Goal: Complete application form: Complete application form

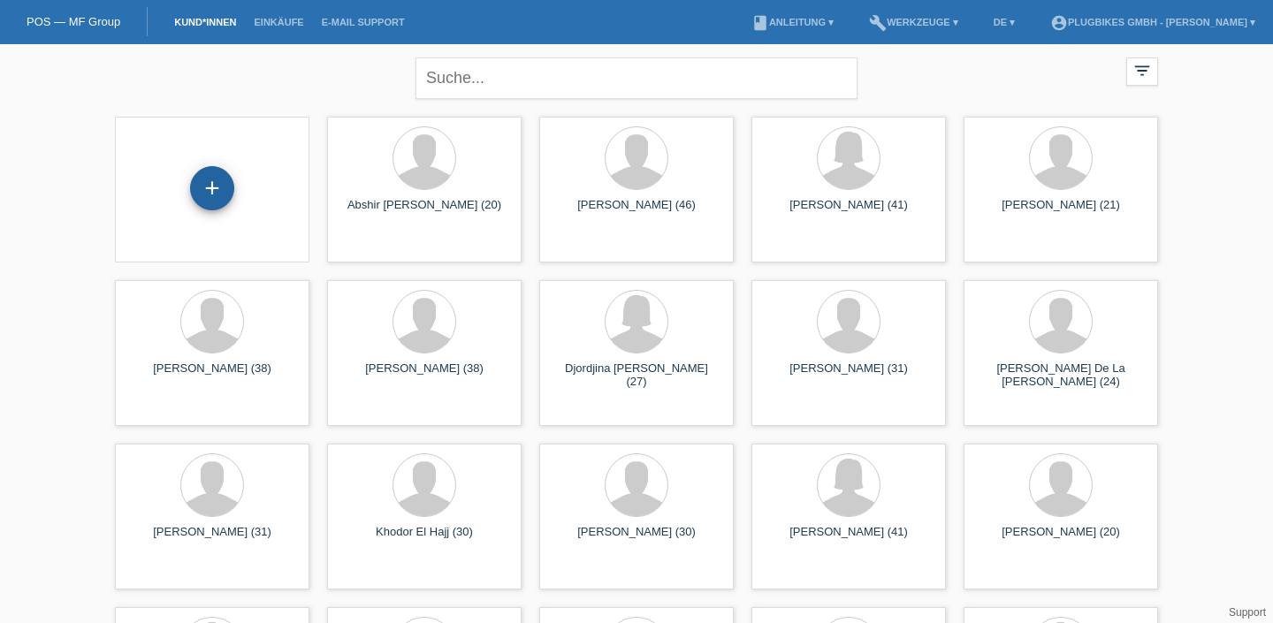
click at [202, 200] on div "+" at bounding box center [212, 188] width 42 height 30
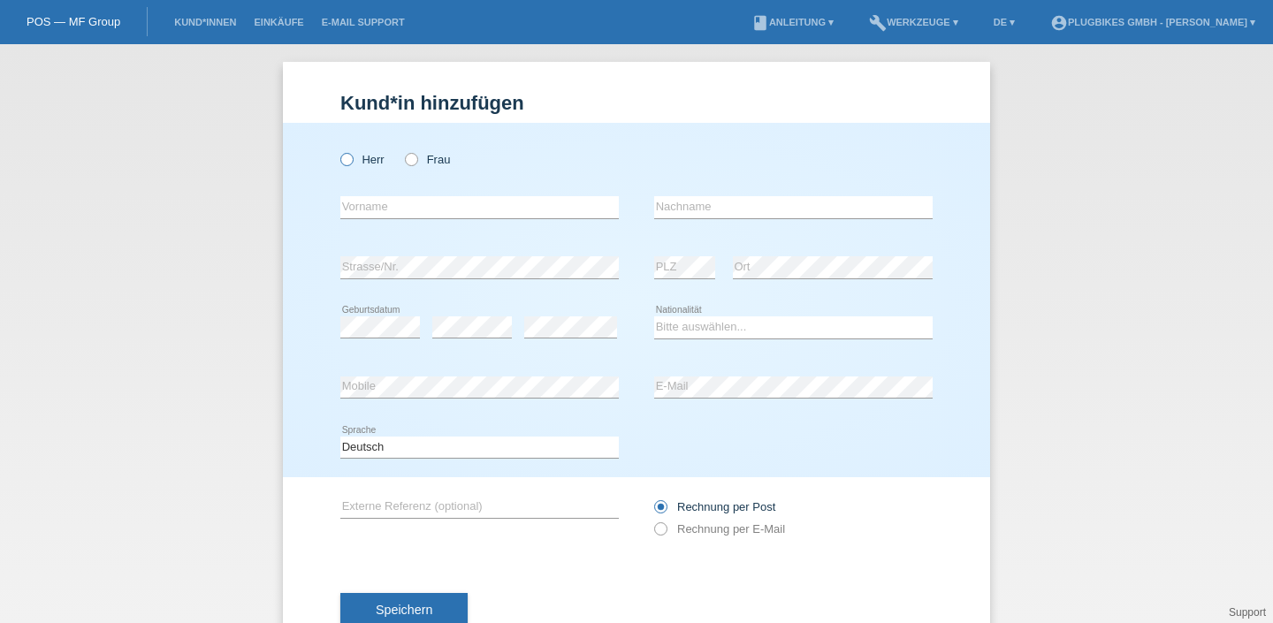
click at [338, 150] on icon at bounding box center [338, 150] width 0 height 0
click at [347, 158] on input "Herr" at bounding box center [345, 158] width 11 height 11
radio input "true"
click at [425, 217] on input "text" at bounding box center [479, 207] width 279 height 22
type input "Z"
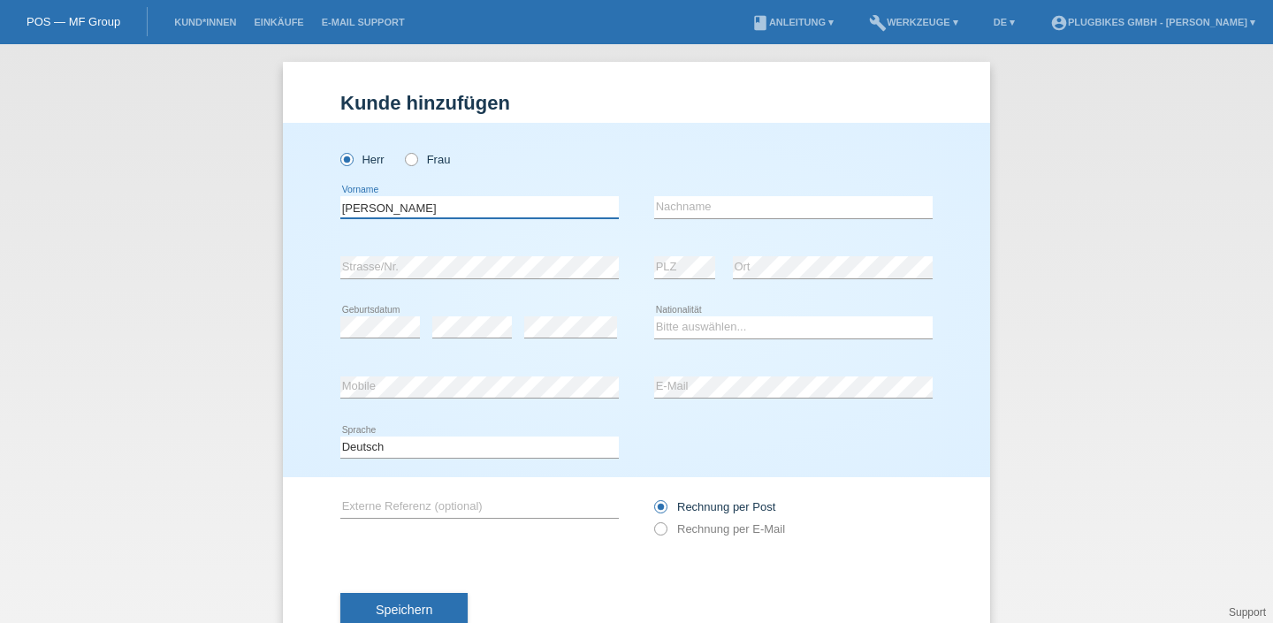
type input "[PERSON_NAME]"
type input "Mailvaganam"
click at [706, 329] on select "Bitte auswählen... Schweiz Deutschland Liechtenstein Österreich ------------ Af…" at bounding box center [793, 327] width 279 height 21
select select "CH"
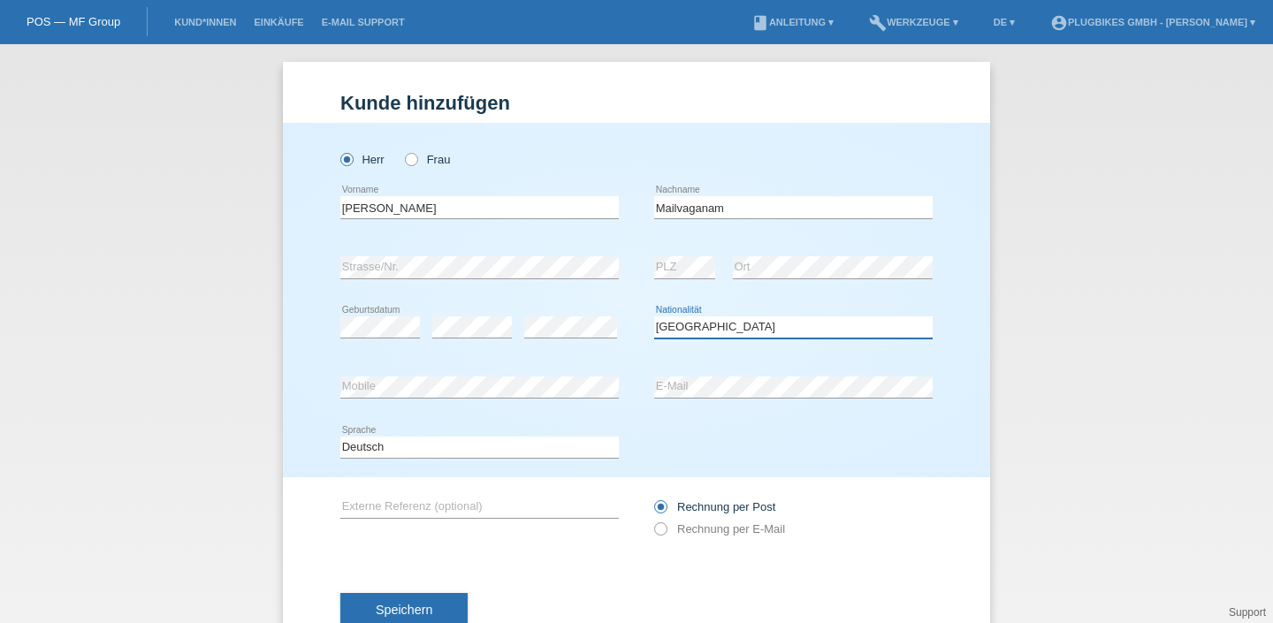
click at [654, 317] on select "Bitte auswählen... Schweiz Deutschland Liechtenstein Österreich ------------ Af…" at bounding box center [793, 327] width 279 height 21
click at [436, 444] on select "Deutsch Français Italiano English" at bounding box center [479, 447] width 279 height 21
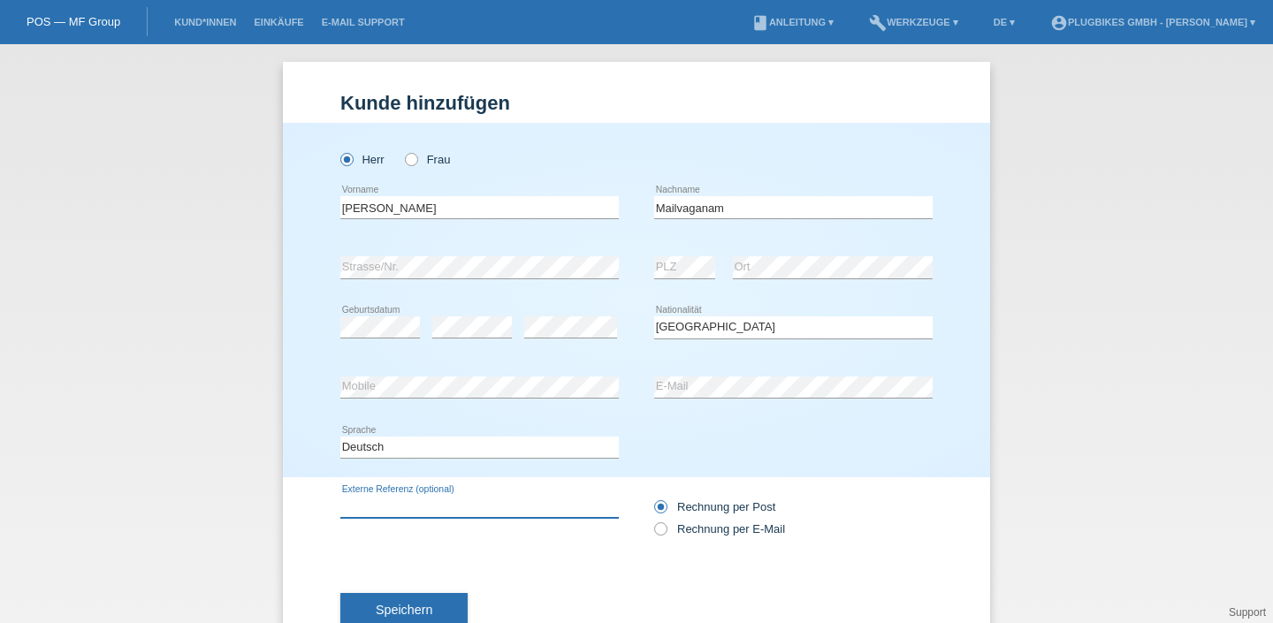
click at [538, 514] on input "text" at bounding box center [479, 507] width 279 height 22
click at [652, 520] on icon at bounding box center [652, 520] width 0 height 0
click at [657, 530] on input "Rechnung per E-Mail" at bounding box center [659, 534] width 11 height 22
radio input "true"
click at [667, 507] on label "Rechnung per Post" at bounding box center [714, 506] width 121 height 13
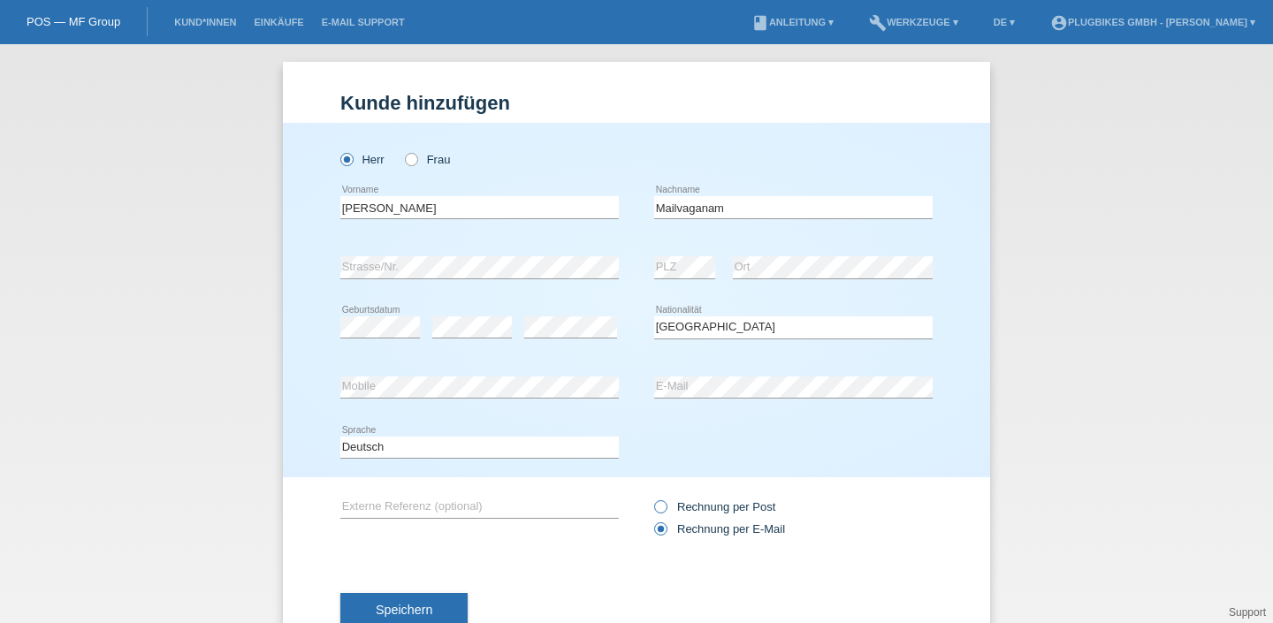
click at [666, 507] on input "Rechnung per Post" at bounding box center [659, 511] width 11 height 22
radio input "true"
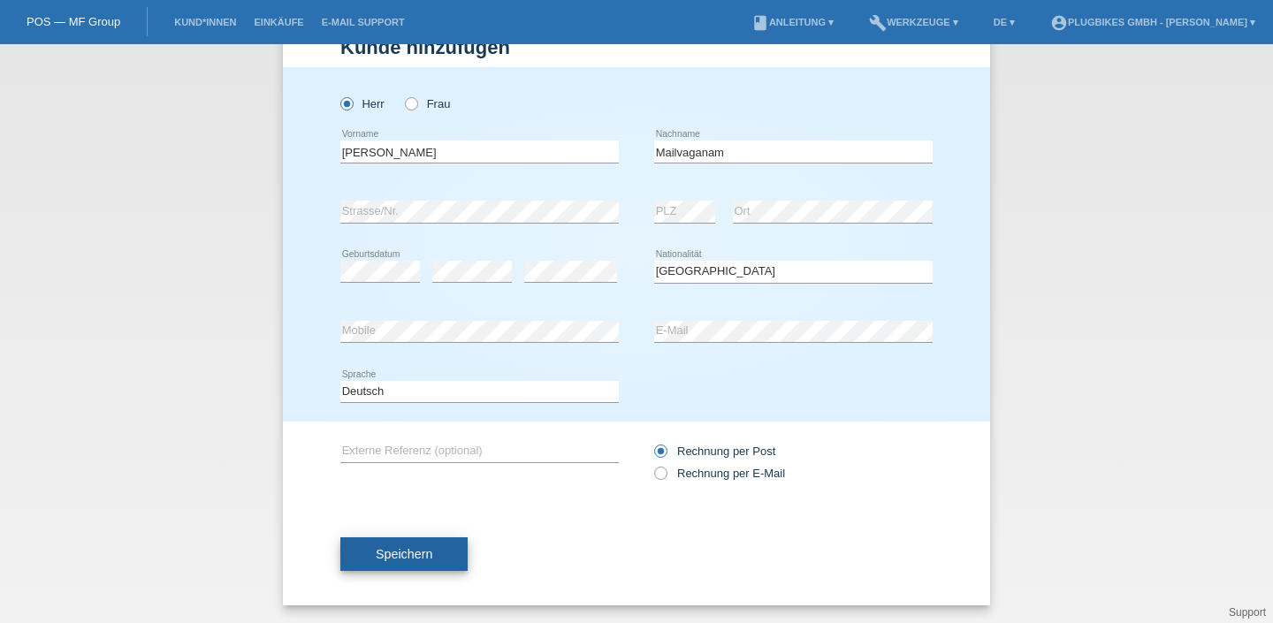
click at [424, 547] on span "Speichern" at bounding box center [404, 554] width 57 height 14
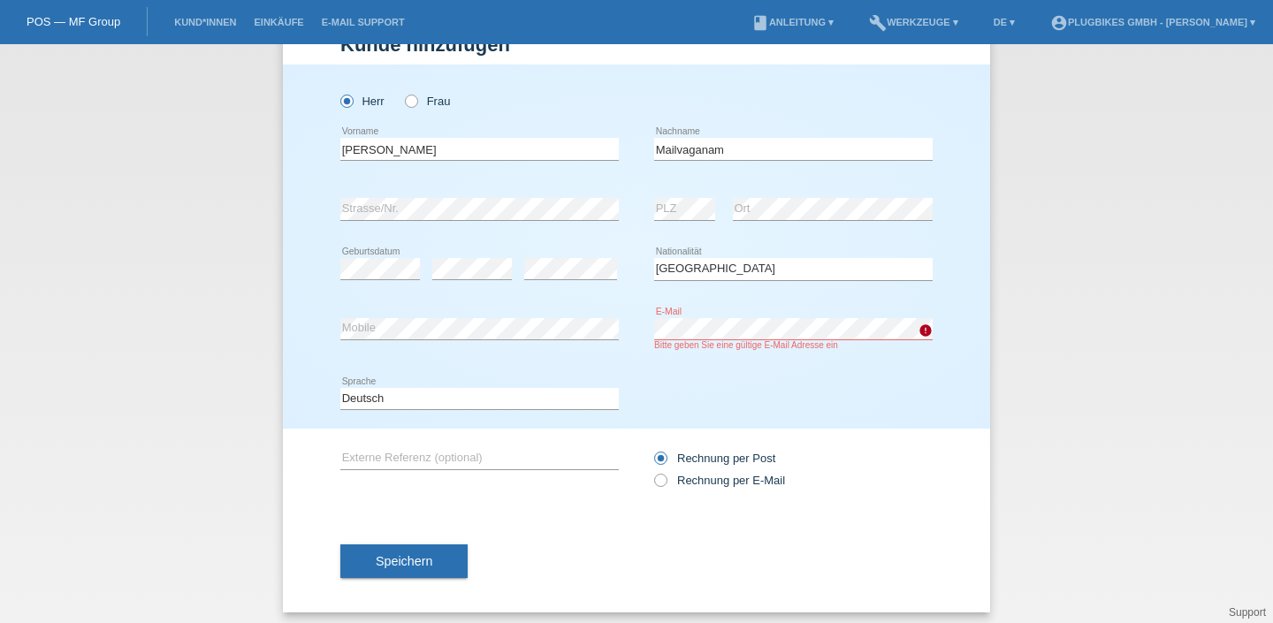
scroll to position [69, 0]
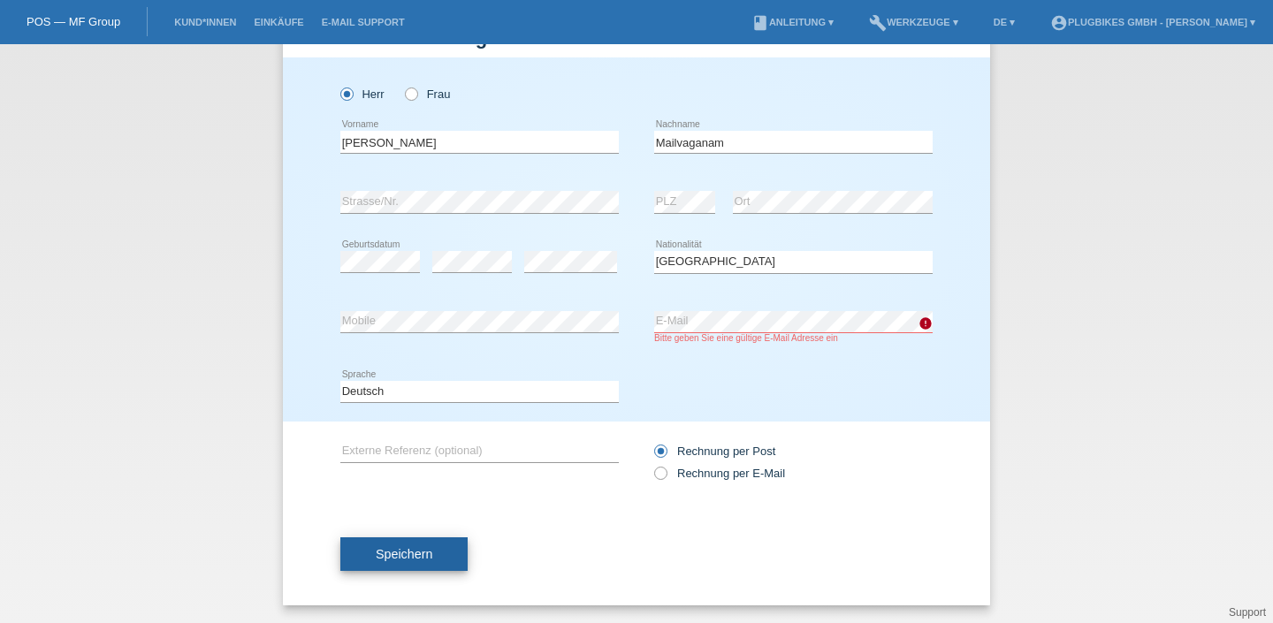
click at [395, 568] on button "Speichern" at bounding box center [403, 555] width 127 height 34
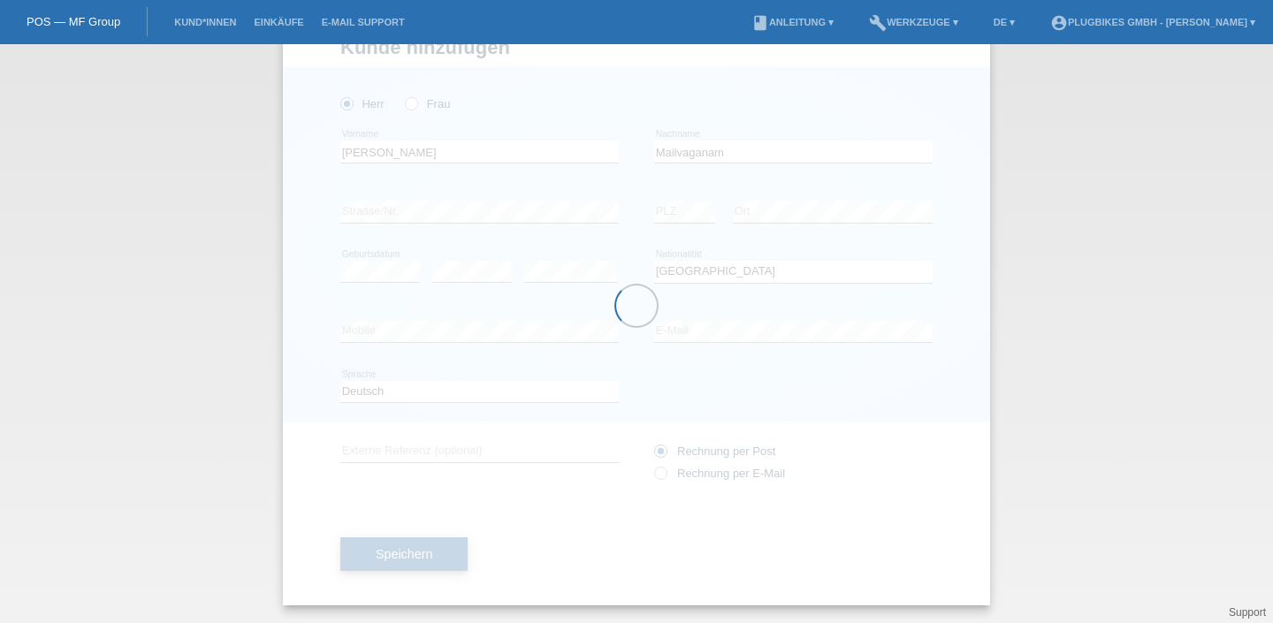
scroll to position [58, 0]
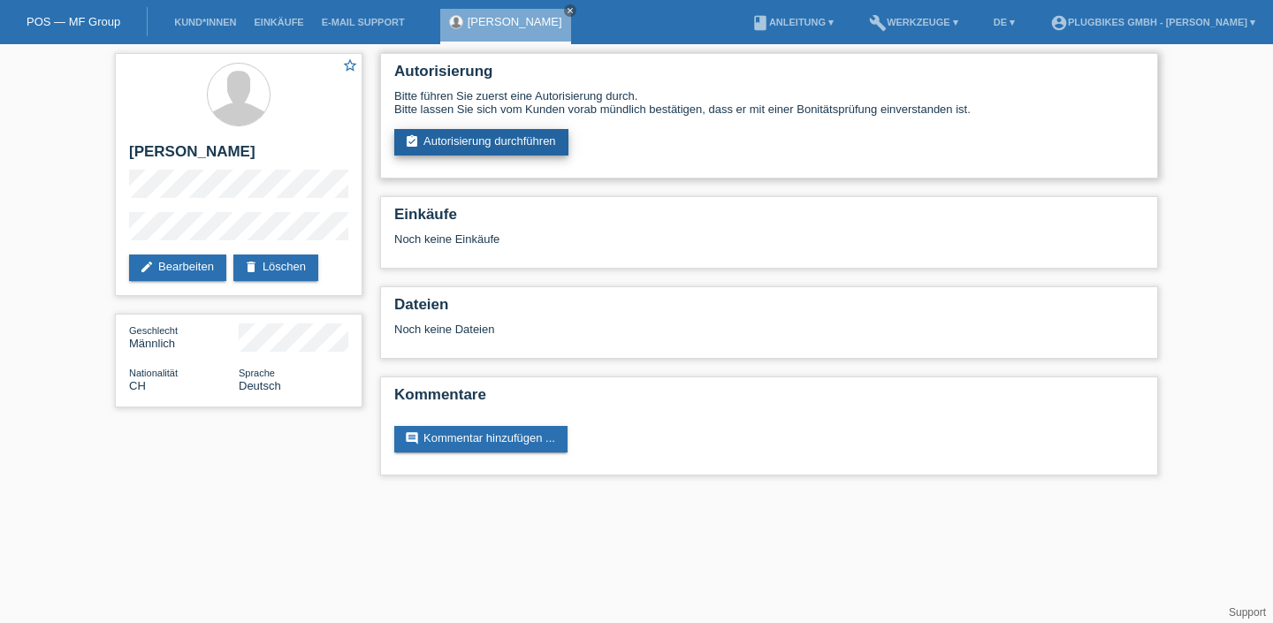
click at [469, 134] on link "assignment_turned_in Autorisierung durchführen" at bounding box center [481, 142] width 174 height 27
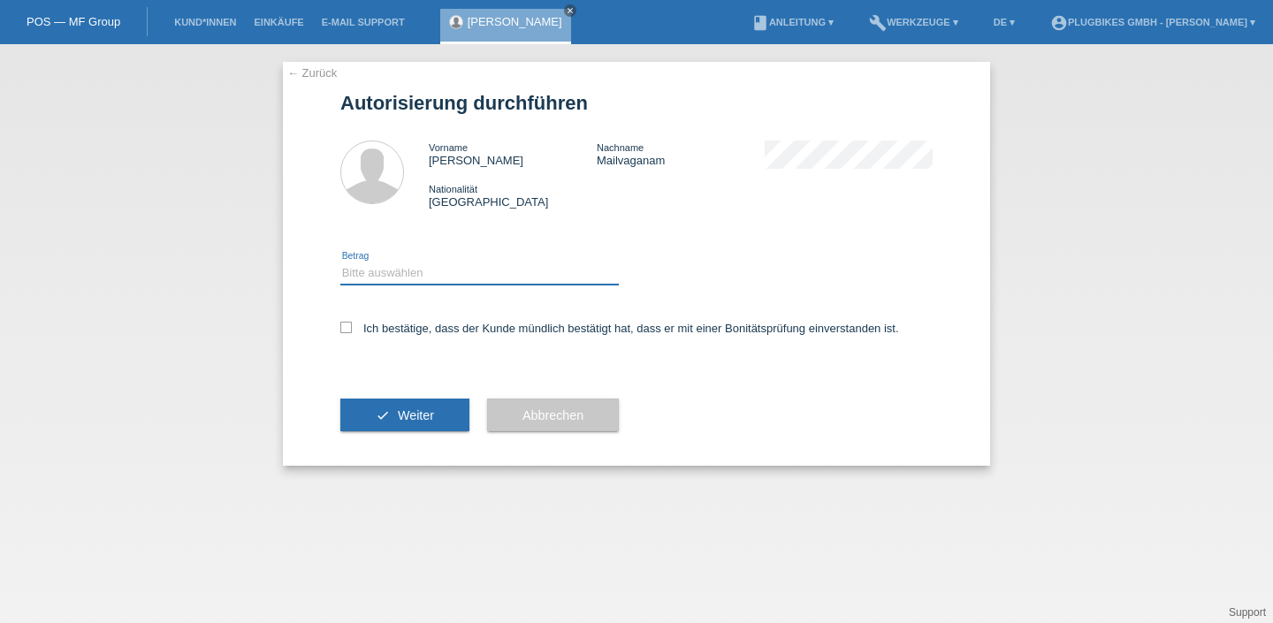
click at [426, 280] on select "Bitte auswählen CHF 1.00 - CHF 499.00 CHF 500.00 - CHF 1'999.00 CHF 2'000.00 - …" at bounding box center [479, 273] width 279 height 21
select select "3"
click at [340, 265] on select "Bitte auswählen CHF 1.00 - CHF 499.00 CHF 500.00 - CHF 1'999.00 CHF 2'000.00 - …" at bounding box center [479, 273] width 279 height 21
click at [397, 332] on label "Ich bestätige, dass der Kunde mündlich bestätigt hat, dass er mit einer Bonität…" at bounding box center [619, 328] width 559 height 13
click at [352, 332] on input "Ich bestätige, dass der Kunde mündlich bestätigt hat, dass er mit einer Bonität…" at bounding box center [345, 327] width 11 height 11
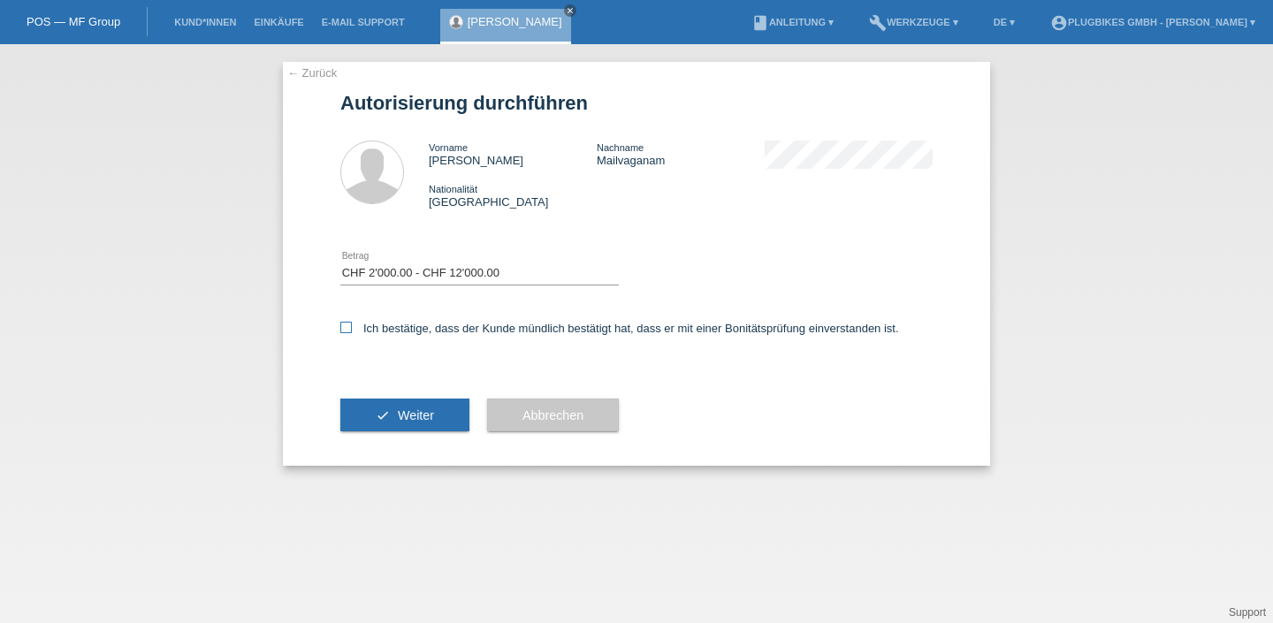
checkbox input "true"
click at [448, 413] on button "check Weiter" at bounding box center [404, 416] width 129 height 34
